Goal: Task Accomplishment & Management: Manage account settings

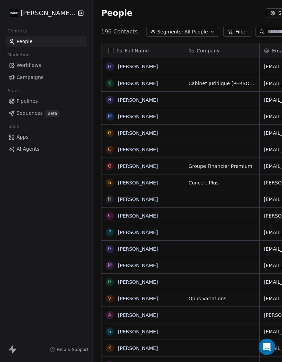
scroll to position [344, 286]
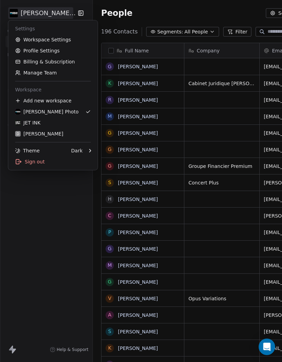
click at [32, 122] on div "JET INK" at bounding box center [27, 122] width 25 height 7
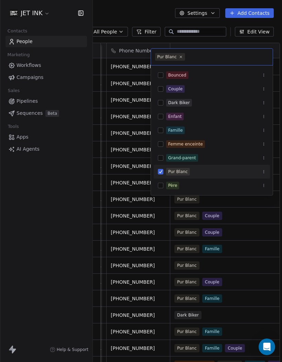
scroll to position [0, 71]
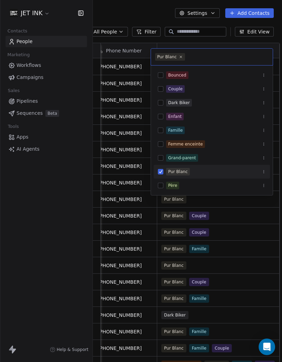
click at [163, 128] on button "Suggestions" at bounding box center [161, 130] width 6 height 6
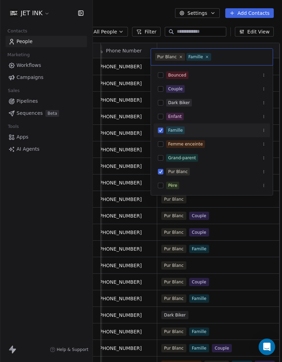
click at [133, 80] on html "JET INK Contacts People Marketing Workflows Campaigns Sales Pipelines Sequences…" at bounding box center [141, 181] width 282 height 362
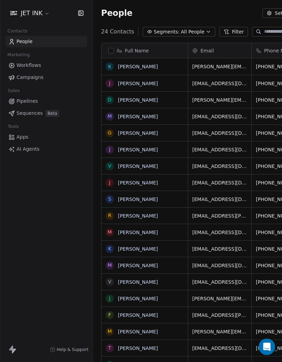
scroll to position [0, 0]
click at [142, 81] on link "[PERSON_NAME]" at bounding box center [138, 84] width 40 height 6
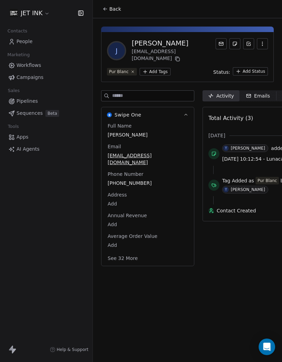
click at [124, 252] on button "See 32 More" at bounding box center [123, 258] width 39 height 12
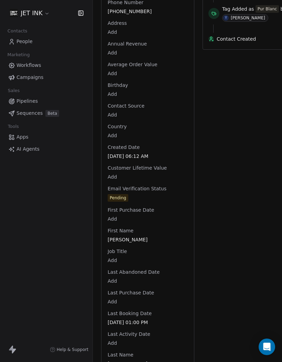
scroll to position [173, 0]
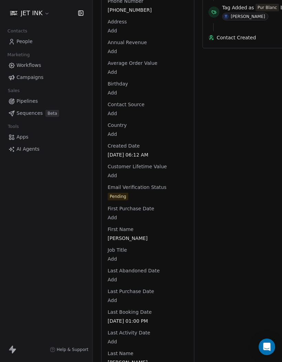
click at [134, 213] on div "Full Name [PERSON_NAME] Email [EMAIL_ADDRESS][DOMAIN_NAME] Phone Number [PHONE_…" at bounding box center [147, 344] width 83 height 790
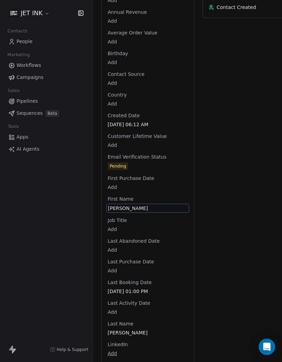
click at [143, 204] on div "[PERSON_NAME]" at bounding box center [147, 208] width 83 height 9
click at [140, 205] on span "[PERSON_NAME]" at bounding box center [148, 208] width 80 height 7
click at [122, 183] on textarea "**********" at bounding box center [148, 187] width 82 height 21
type textarea "*"
type textarea "**********"
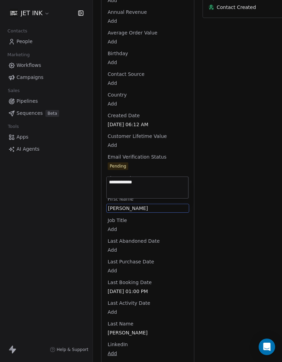
click at [137, 305] on html "JET INK Contacts People Marketing Workflows Campaigns Sales Pipelines Sequences…" at bounding box center [141, 181] width 282 height 362
click at [136, 317] on div "Full Name [PERSON_NAME] Email [EMAIL_ADDRESS][DOMAIN_NAME] Phone Number [PHONE_…" at bounding box center [147, 314] width 83 height 790
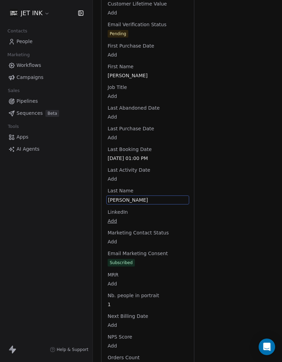
click at [145, 196] on span "[PERSON_NAME]" at bounding box center [148, 199] width 80 height 7
click at [143, 196] on span "[PERSON_NAME]" at bounding box center [148, 199] width 80 height 7
type textarea "*"
type textarea "**********"
click at [254, 273] on html "JET INK Contacts People Marketing Workflows Campaigns Sales Pipelines Sequences…" at bounding box center [141, 181] width 282 height 362
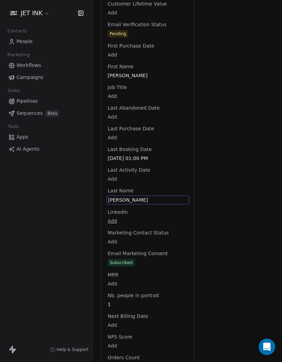
click at [240, 245] on div "Activity Activity Emails Emails Notes Notes Tasks Tasks Total Activity (3) [DAT…" at bounding box center [277, 170] width 148 height 830
click at [20, 36] on link "People" at bounding box center [47, 41] width 82 height 11
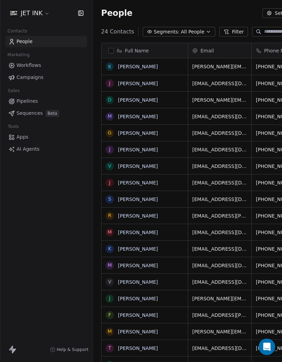
scroll to position [344, 283]
